Goal: Information Seeking & Learning: Learn about a topic

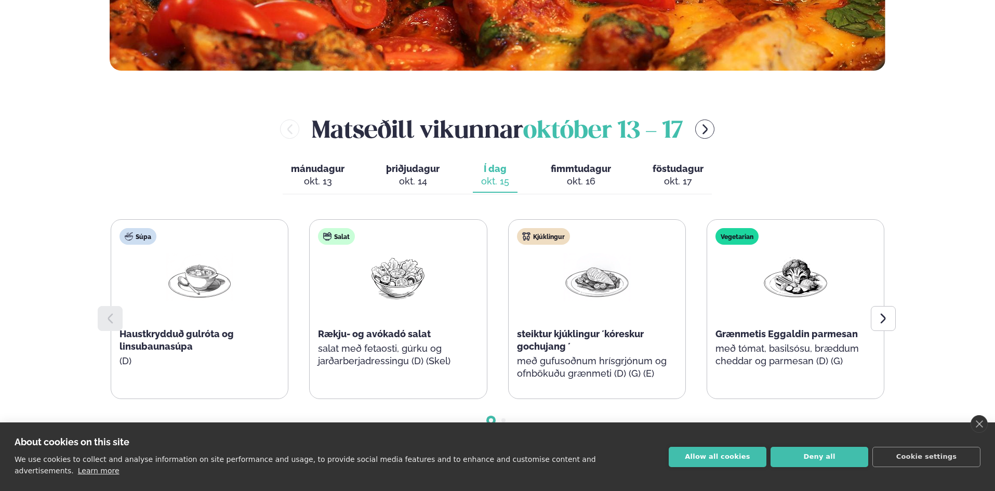
scroll to position [416, 0]
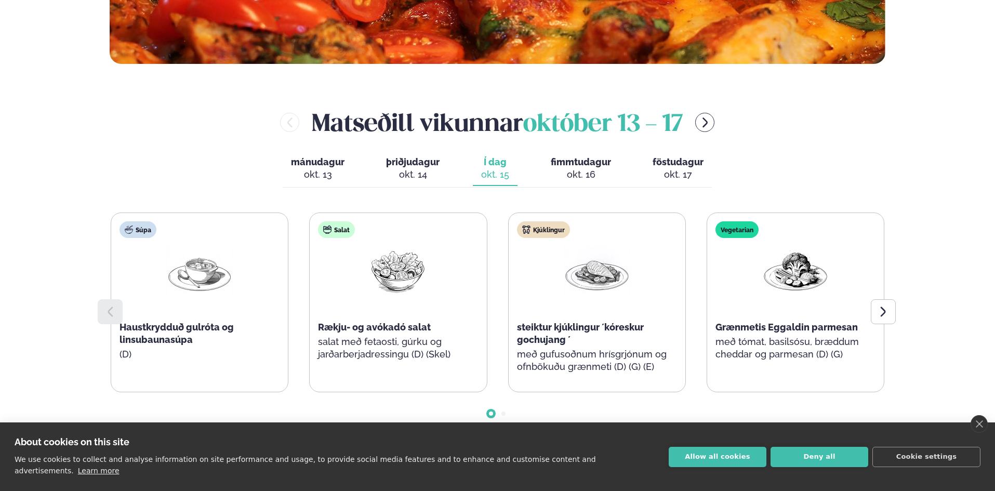
click at [593, 169] on div "okt. 16" at bounding box center [581, 174] width 60 height 12
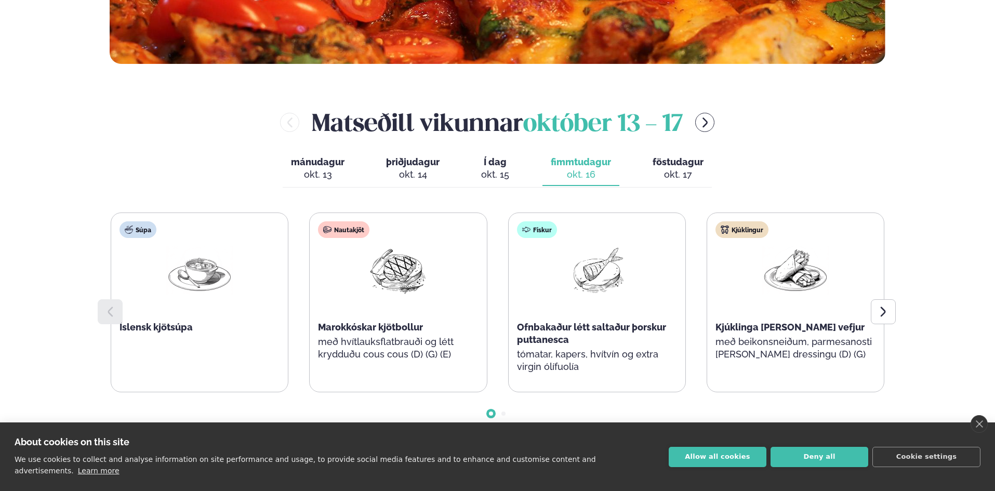
click at [678, 165] on span "föstudagur" at bounding box center [678, 161] width 51 height 11
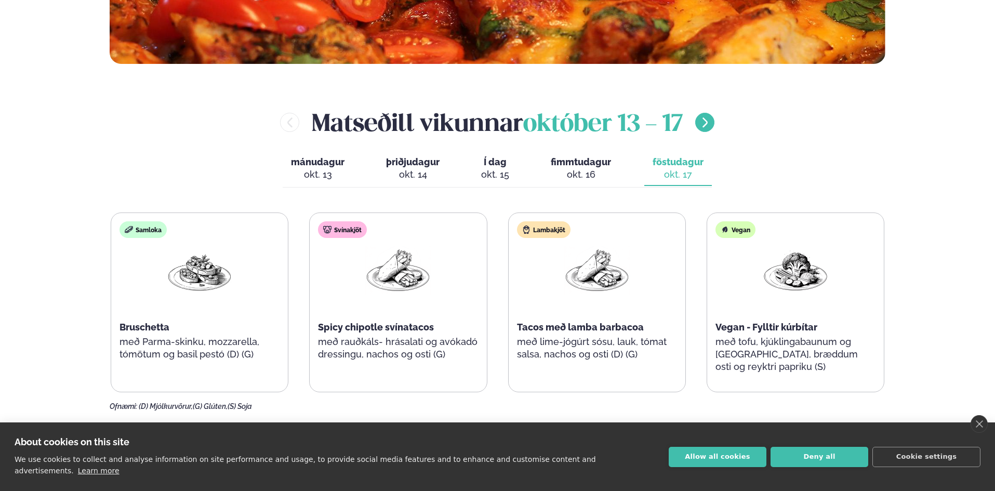
click at [710, 127] on icon "menu-btn-right" at bounding box center [705, 122] width 12 height 12
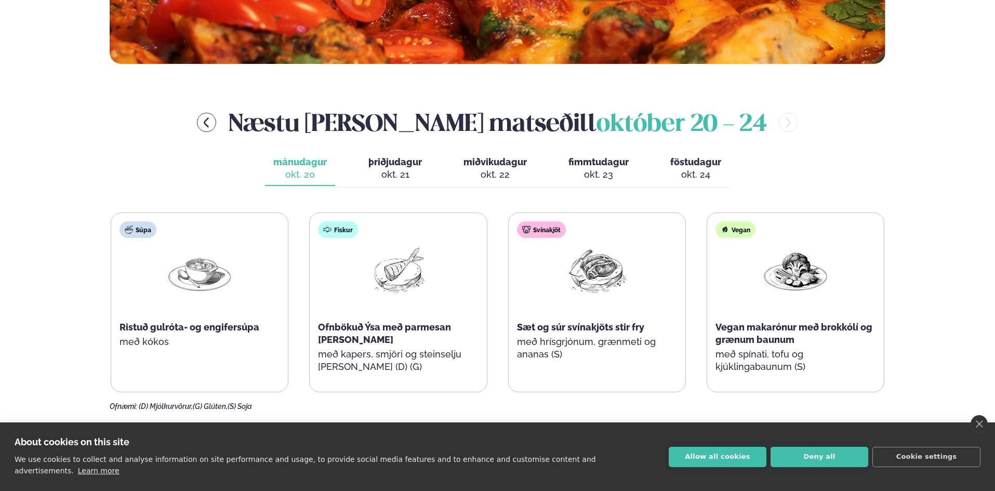
click at [410, 170] on div "okt. 21" at bounding box center [395, 174] width 54 height 12
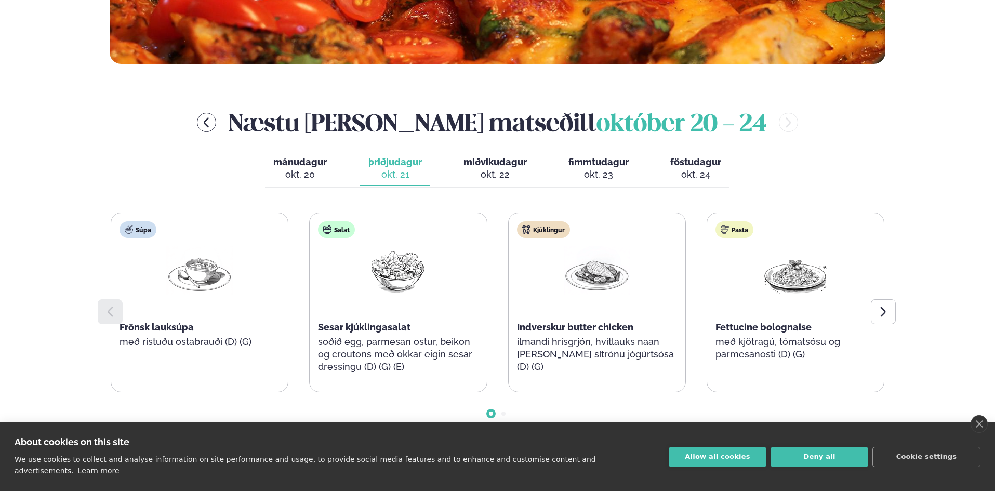
click at [497, 174] on div "okt. 22" at bounding box center [495, 174] width 63 height 12
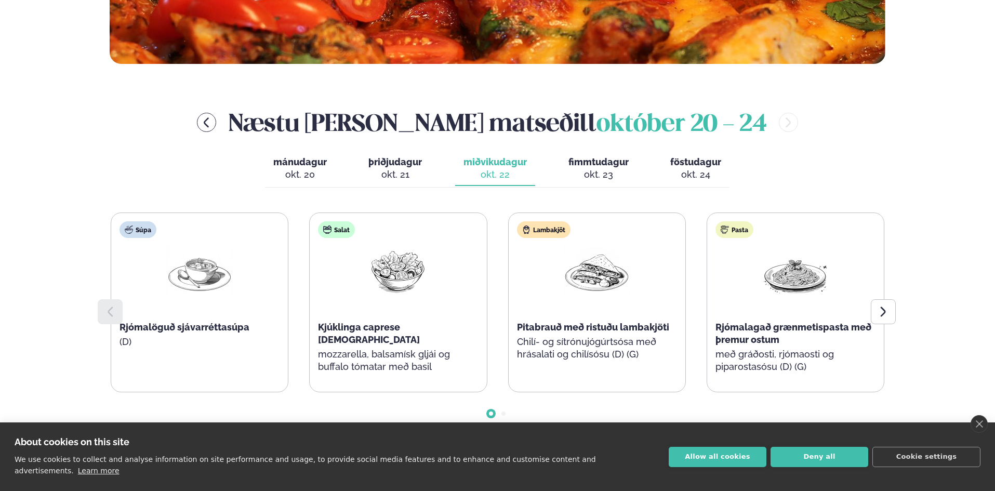
click at [379, 165] on span "þriðjudagur" at bounding box center [395, 161] width 54 height 11
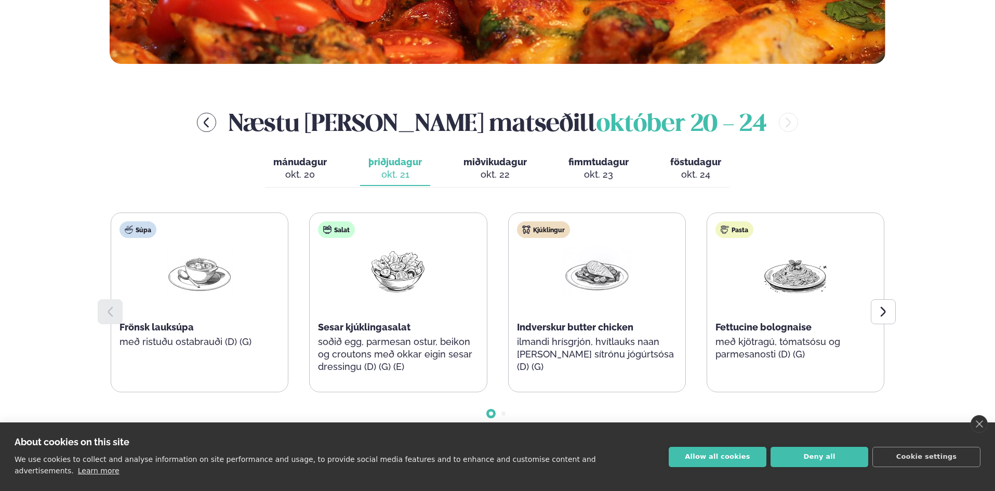
click at [472, 157] on span "miðvikudagur" at bounding box center [495, 161] width 63 height 11
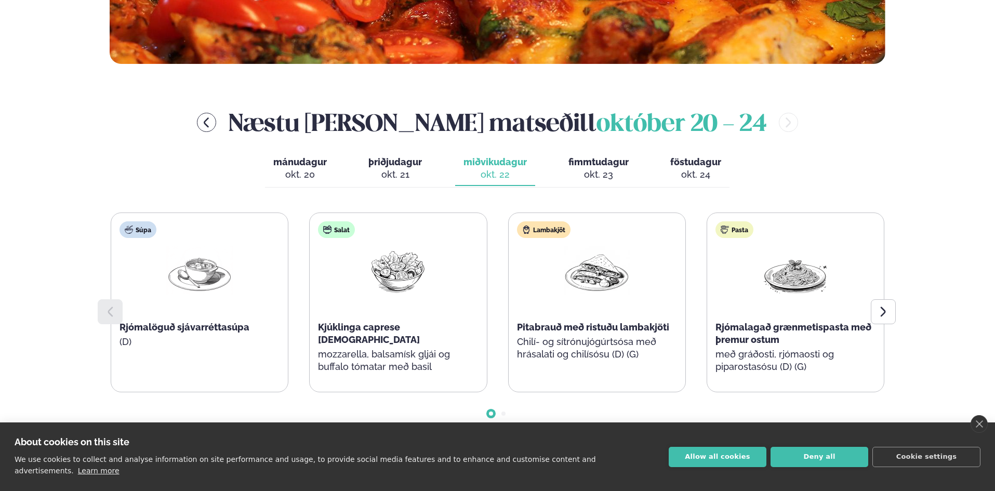
click at [609, 159] on span "fimmtudagur" at bounding box center [599, 161] width 60 height 11
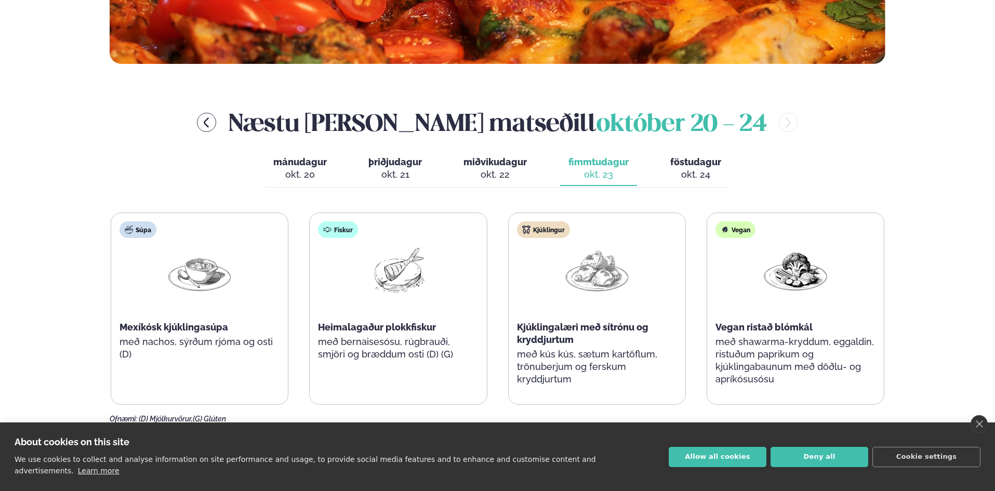
click at [682, 161] on span "föstudagur" at bounding box center [695, 161] width 51 height 11
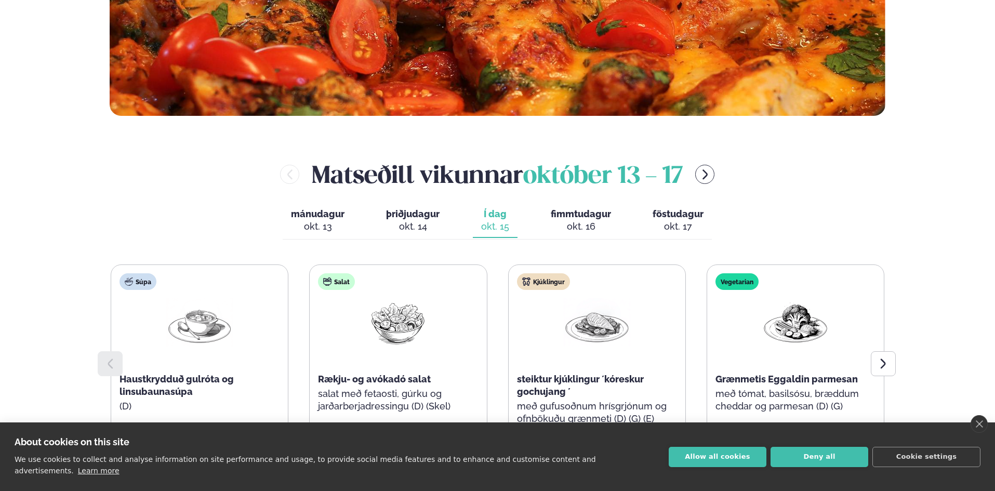
scroll to position [312, 0]
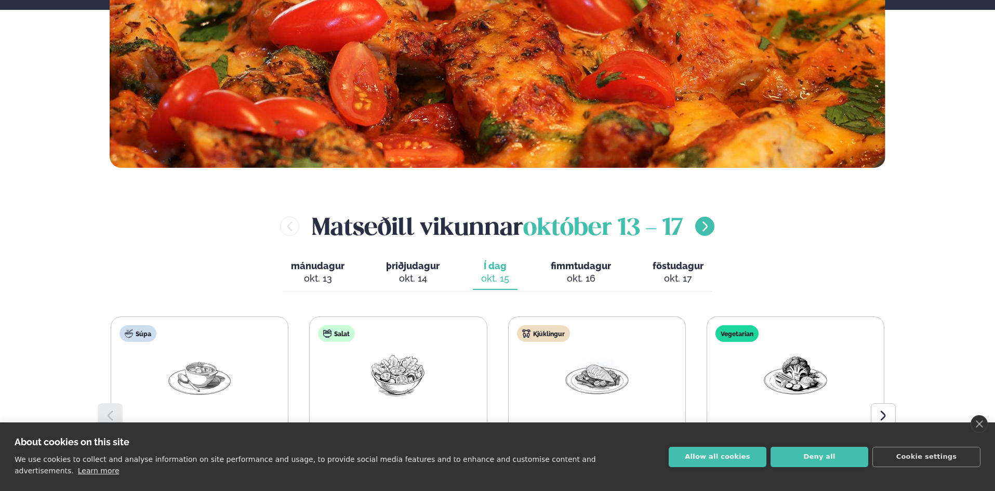
click at [711, 220] on icon "menu-btn-right" at bounding box center [705, 226] width 12 height 12
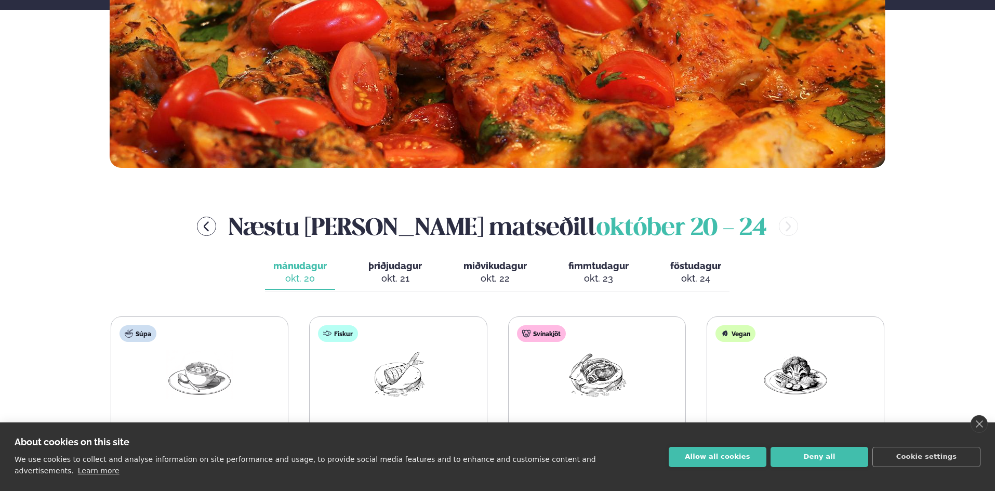
click at [695, 273] on div "okt. 24" at bounding box center [695, 278] width 51 height 12
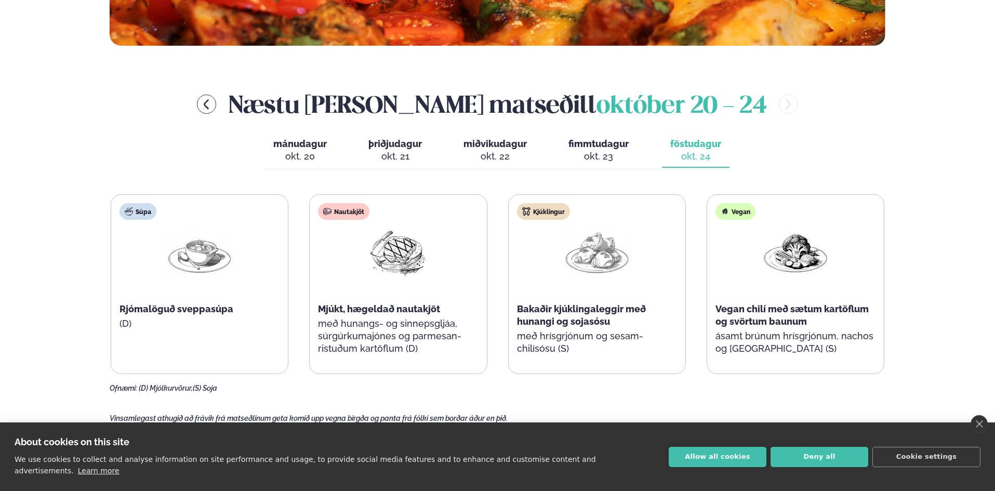
scroll to position [416, 0]
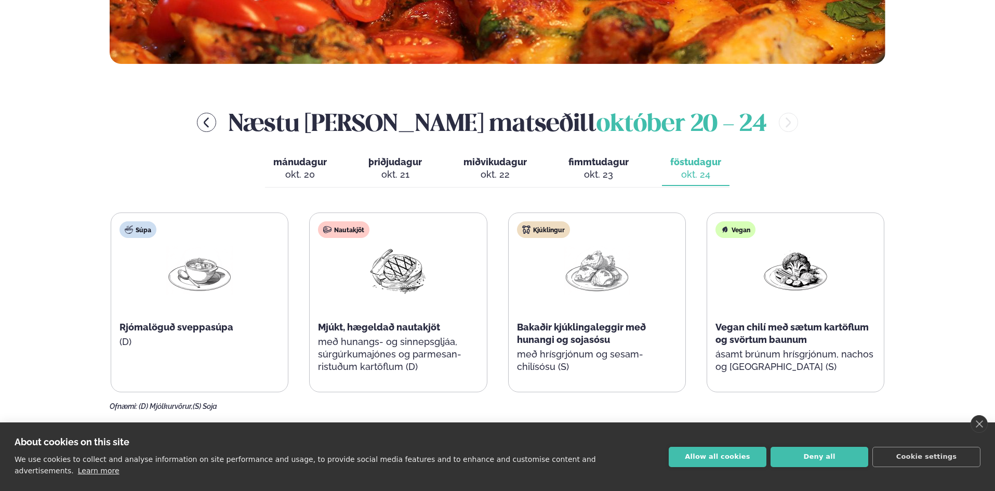
click at [614, 170] on div "okt. 23" at bounding box center [599, 174] width 60 height 12
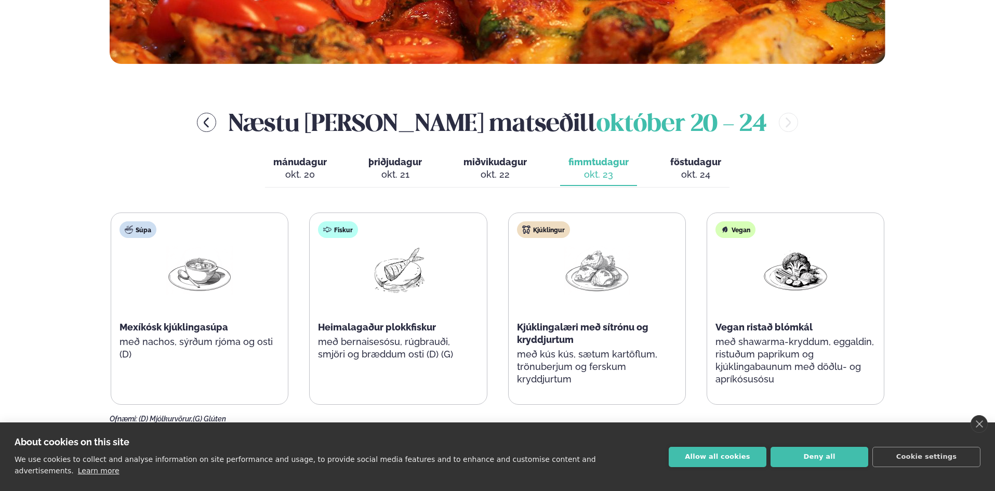
click at [705, 166] on span "föstudagur" at bounding box center [695, 161] width 51 height 11
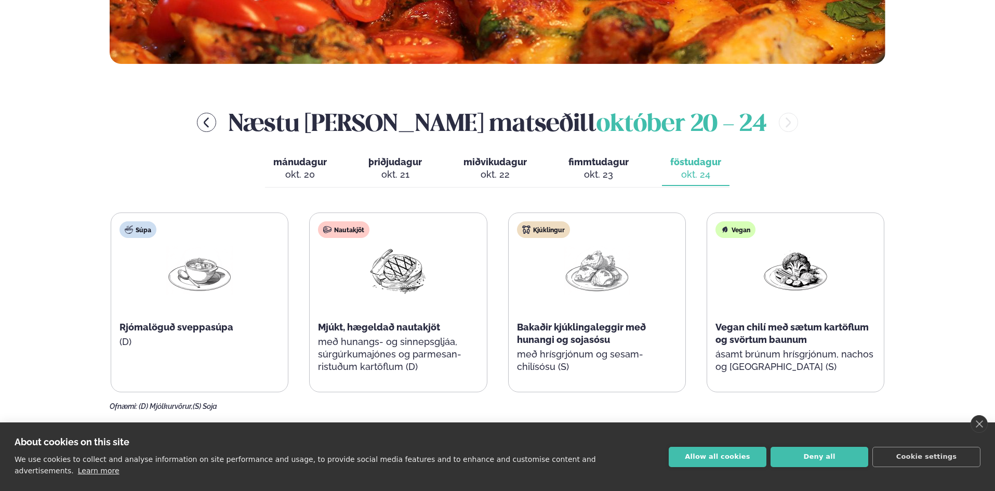
click at [607, 175] on div "okt. 23" at bounding box center [599, 174] width 60 height 12
